Goal: Find specific page/section

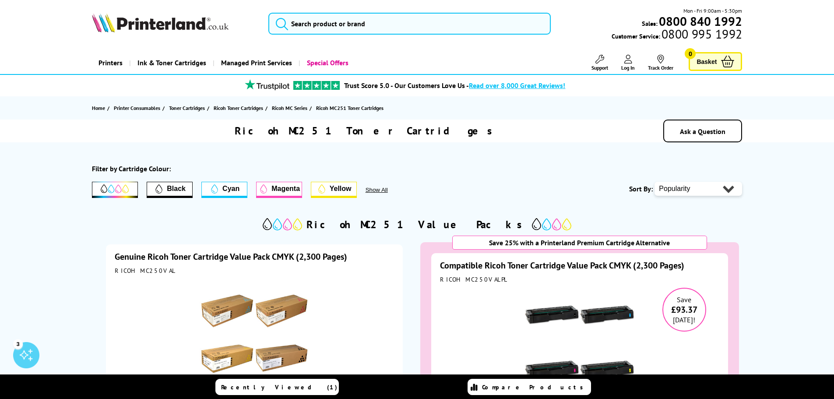
click at [410, 127] on h1 "Ricoh MC251 Toner Cartridges" at bounding box center [366, 131] width 263 height 14
drag, startPoint x: 299, startPoint y: 129, endPoint x: 359, endPoint y: 132, distance: 59.6
click at [359, 132] on h1 "Ricoh MC251 Toner Cartridges" at bounding box center [366, 131] width 263 height 14
copy h1 "Ricoh MC251"
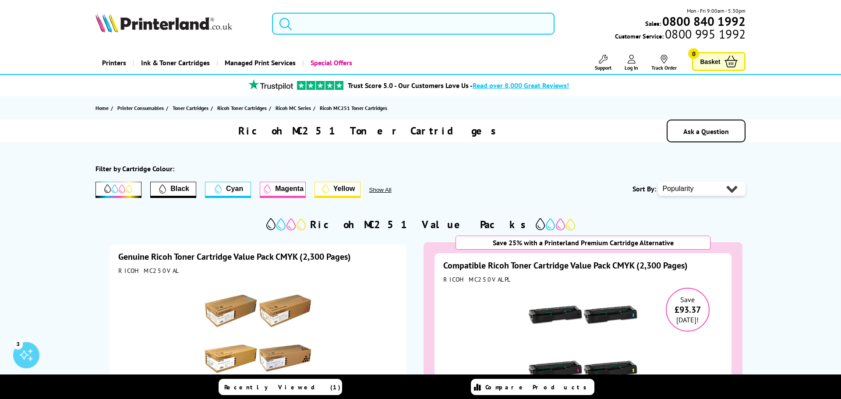
click at [306, 21] on input "search" at bounding box center [413, 24] width 283 height 22
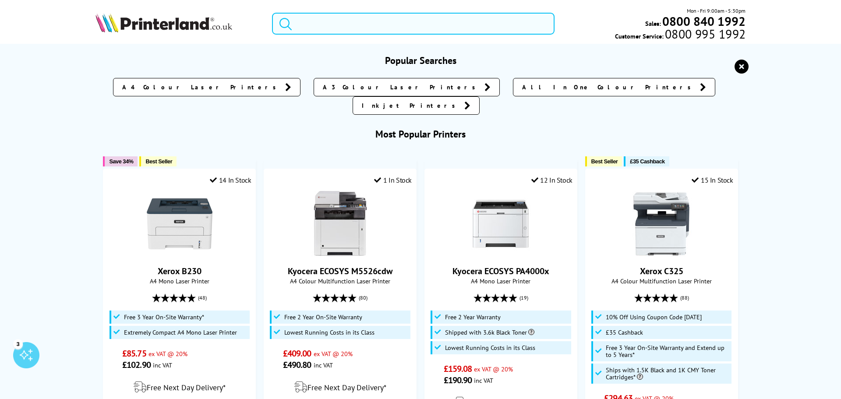
paste input "Ricoh MC251"
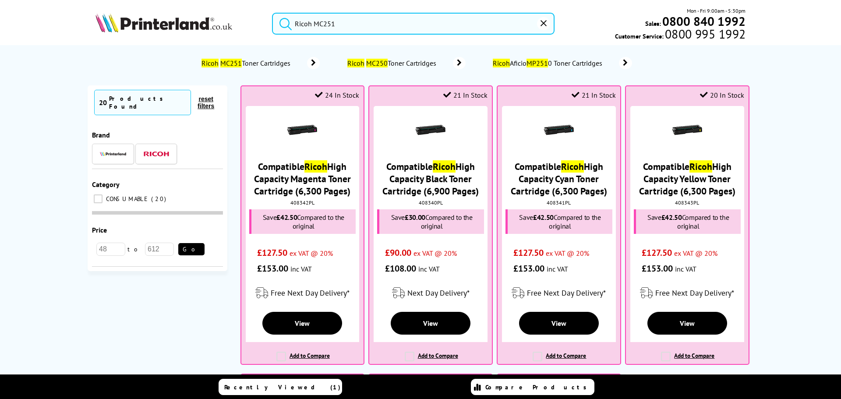
click at [272, 13] on button "submit" at bounding box center [283, 22] width 22 height 19
click at [338, 25] on input "Ricoh MC251" at bounding box center [413, 24] width 283 height 22
click at [339, 24] on input "Ricoh MC251" at bounding box center [413, 24] width 283 height 22
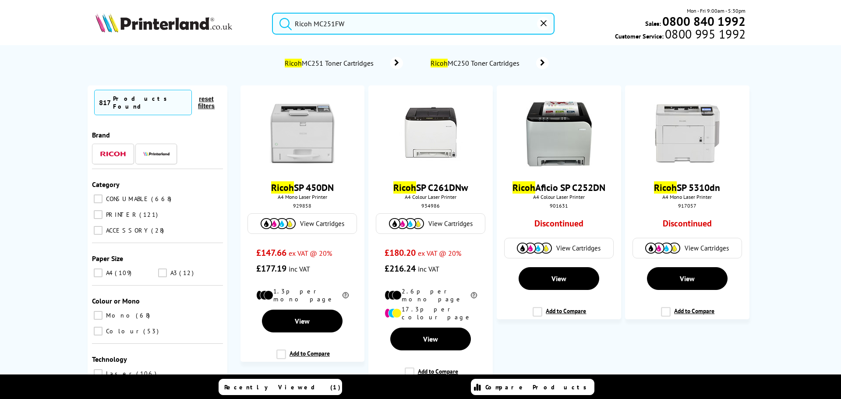
click at [377, 21] on input "Ricoh MC251FW" at bounding box center [413, 24] width 283 height 22
drag, startPoint x: 354, startPoint y: 21, endPoint x: 276, endPoint y: 22, distance: 78.4
click at [276, 22] on form "Ricoh MC251FW" at bounding box center [413, 24] width 283 height 22
type input "Ricoh MC251FW"
drag, startPoint x: 352, startPoint y: 21, endPoint x: 281, endPoint y: 21, distance: 70.5
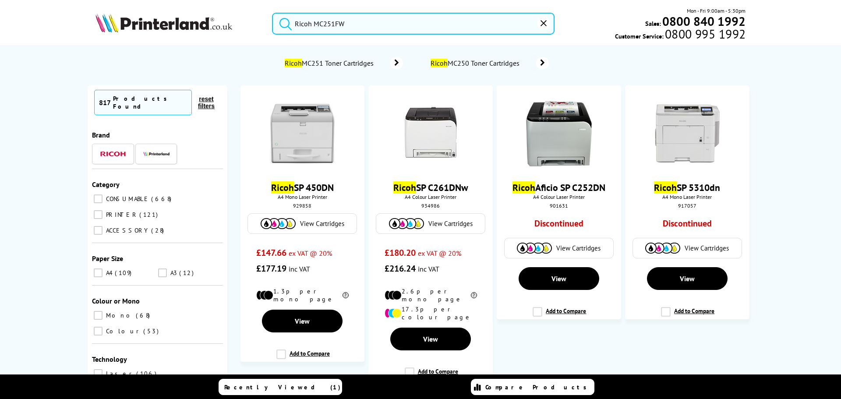
click at [280, 21] on form "Ricoh MC251FW" at bounding box center [413, 24] width 283 height 22
